Goal: Task Accomplishment & Management: Use online tool/utility

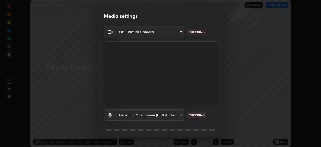
scroll to position [18, 0]
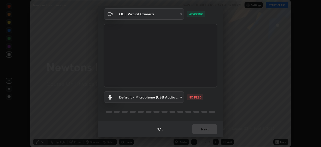
click at [208, 129] on div "1 / 5 Next" at bounding box center [161, 129] width 126 height 16
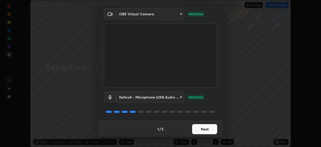
click at [209, 128] on button "Next" at bounding box center [204, 129] width 25 height 10
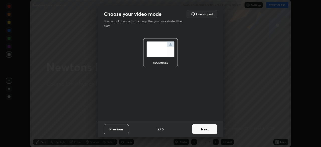
click at [209, 129] on button "Next" at bounding box center [204, 129] width 25 height 10
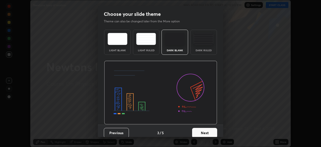
click at [209, 129] on button "Next" at bounding box center [204, 133] width 25 height 10
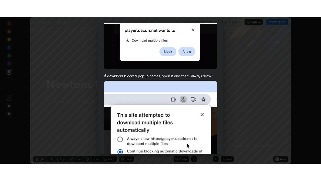
scroll to position [120, 0]
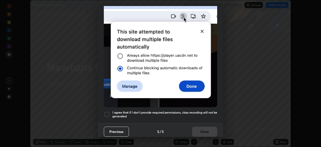
click at [209, 128] on div "Previous 5 / 5 Done" at bounding box center [161, 131] width 126 height 16
click at [207, 110] on h5 "I agree that if I don't provide required permissions, class recording will not …" at bounding box center [164, 114] width 105 height 8
click at [210, 127] on button "Done" at bounding box center [204, 132] width 25 height 10
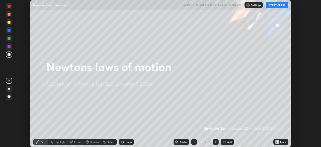
click at [276, 7] on button "START CLASS" at bounding box center [277, 5] width 23 height 6
click at [279, 142] on icon at bounding box center [277, 142] width 4 height 4
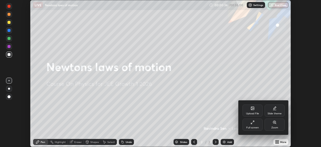
click at [252, 123] on icon at bounding box center [253, 122] width 4 height 4
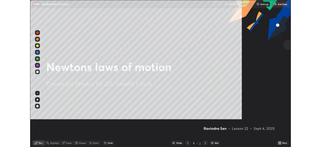
scroll to position [181, 321]
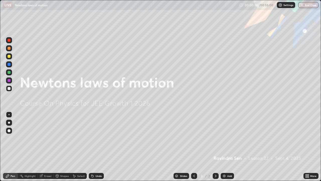
click at [216, 147] on icon at bounding box center [216, 176] width 4 height 4
click at [230, 147] on div "Add" at bounding box center [229, 175] width 5 height 3
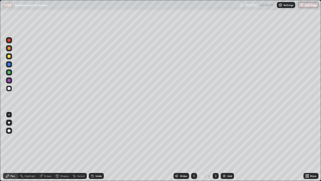
click at [96, 147] on div "Undo" at bounding box center [99, 175] width 6 height 3
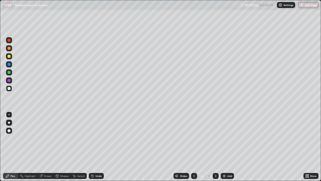
click at [48, 147] on div "Eraser" at bounding box center [48, 175] width 8 height 3
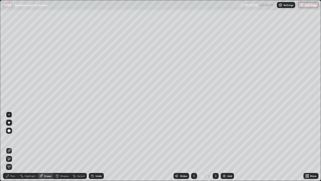
click at [12, 147] on div "Pen" at bounding box center [13, 175] width 5 height 3
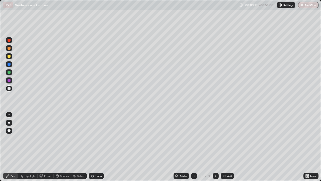
click at [97, 147] on div "Undo" at bounding box center [99, 175] width 6 height 3
click at [96, 147] on div "Undo" at bounding box center [99, 175] width 6 height 3
click at [95, 147] on div "Undo" at bounding box center [96, 176] width 15 height 6
click at [96, 147] on div "Undo" at bounding box center [99, 175] width 6 height 3
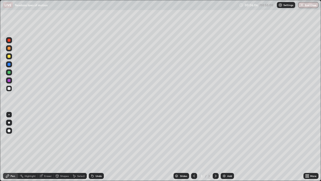
click at [98, 147] on div "Undo" at bounding box center [99, 175] width 6 height 3
click at [78, 147] on div "Select" at bounding box center [81, 175] width 8 height 3
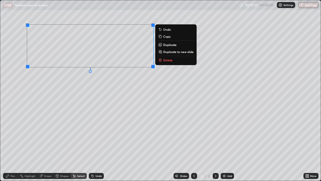
click at [166, 52] on p "Duplicate to new slide" at bounding box center [178, 52] width 30 height 4
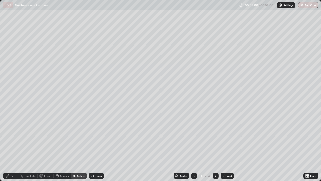
click at [46, 147] on div "Eraser" at bounding box center [48, 175] width 8 height 3
click at [14, 147] on div "Pen" at bounding box center [13, 175] width 5 height 3
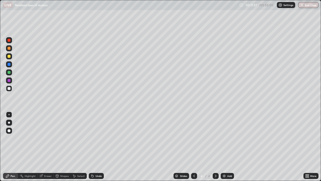
click at [48, 147] on div "Eraser" at bounding box center [48, 175] width 8 height 3
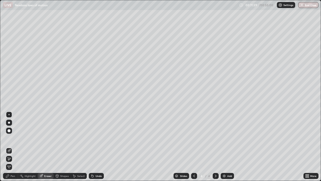
click at [13, 147] on div "Pen" at bounding box center [13, 175] width 5 height 3
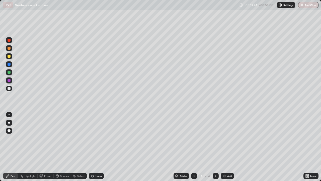
click at [96, 147] on div "Undo" at bounding box center [99, 175] width 6 height 3
click at [97, 147] on div "Undo" at bounding box center [99, 175] width 6 height 3
click at [225, 147] on img at bounding box center [224, 176] width 4 height 4
click at [96, 147] on div "Undo" at bounding box center [99, 175] width 6 height 3
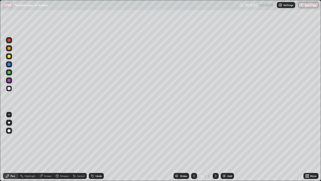
click at [97, 147] on div "Undo" at bounding box center [99, 175] width 6 height 3
click at [98, 147] on div "Undo" at bounding box center [99, 175] width 6 height 3
click at [95, 147] on div "Undo" at bounding box center [96, 176] width 15 height 6
click at [94, 147] on div "Undo" at bounding box center [96, 176] width 15 height 6
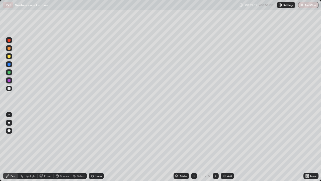
click at [96, 147] on div "Undo" at bounding box center [99, 175] width 6 height 3
click at [221, 147] on div "Add" at bounding box center [227, 176] width 13 height 6
click at [96, 147] on div "Undo" at bounding box center [99, 175] width 6 height 3
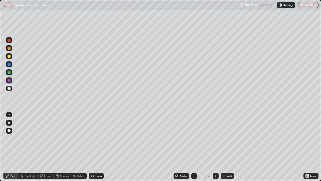
click at [96, 147] on div "Undo" at bounding box center [99, 175] width 6 height 3
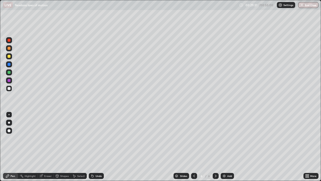
click at [96, 147] on div "Undo" at bounding box center [99, 175] width 6 height 3
click at [97, 147] on div "Undo" at bounding box center [99, 175] width 6 height 3
click at [223, 147] on img at bounding box center [224, 176] width 4 height 4
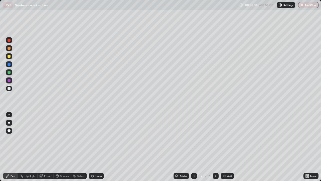
click at [95, 147] on div "Undo" at bounding box center [96, 176] width 15 height 6
click at [96, 147] on div "Undo" at bounding box center [99, 175] width 6 height 3
click at [98, 147] on div "Undo" at bounding box center [99, 175] width 6 height 3
click at [97, 147] on div "Undo" at bounding box center [96, 176] width 15 height 6
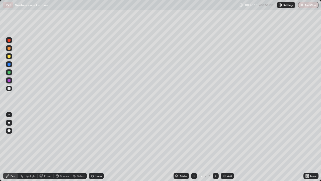
click at [98, 147] on div "Undo" at bounding box center [96, 176] width 15 height 6
click at [226, 147] on div "Add" at bounding box center [227, 176] width 13 height 6
click at [316, 6] on button "End Class" at bounding box center [309, 5] width 20 height 6
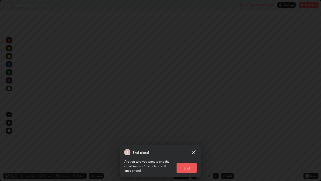
click at [193, 147] on button "End" at bounding box center [187, 168] width 20 height 10
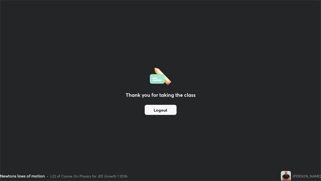
click at [238, 66] on div "Thank you for taking the class Logout" at bounding box center [160, 90] width 321 height 180
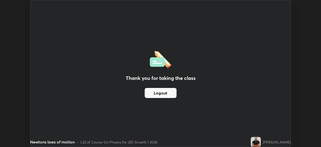
scroll to position [24957, 24783]
click at [171, 91] on button "Logout" at bounding box center [161, 93] width 32 height 10
